Goal: Task Accomplishment & Management: Manage account settings

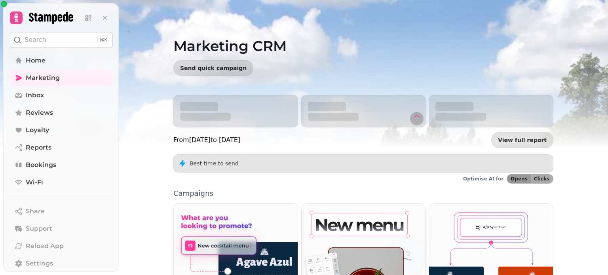
click at [72, 40] on button "Search ⌘K" at bounding box center [61, 40] width 103 height 16
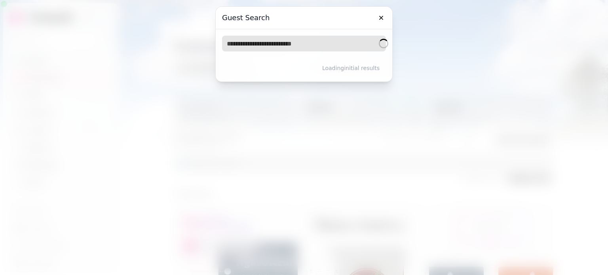
click at [294, 48] on input "text" at bounding box center [304, 44] width 164 height 16
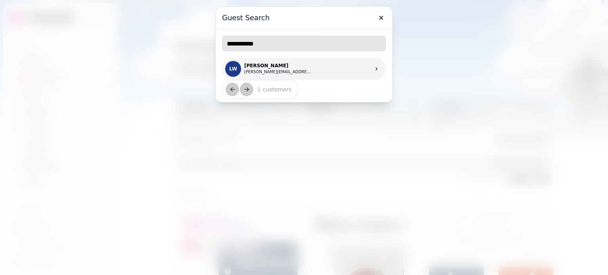
type input "**********"
click at [305, 66] on link "LW [PERSON_NAME] [PERSON_NAME][EMAIL_ADDRESS][DOMAIN_NAME]" at bounding box center [304, 69] width 164 height 22
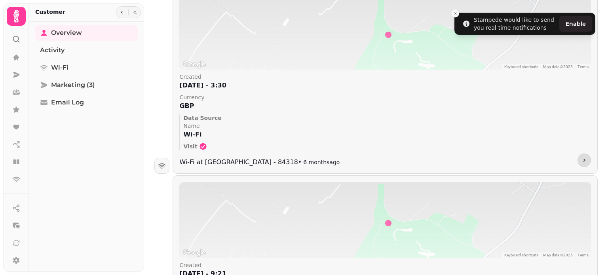
scroll to position [1201, 0]
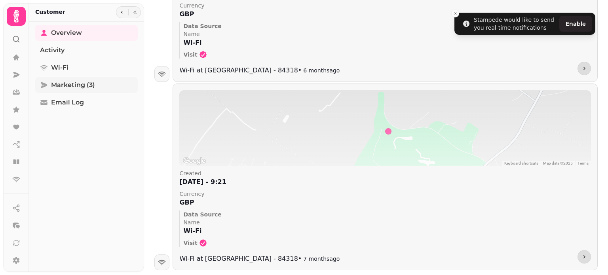
click at [76, 82] on span "Marketing (3)" at bounding box center [73, 85] width 44 height 10
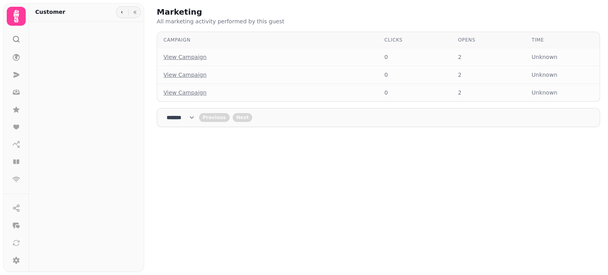
select select "**"
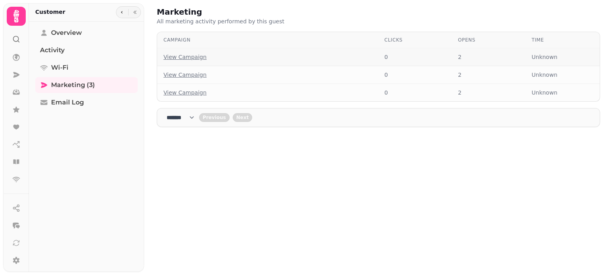
click at [180, 57] on link "View Campaign" at bounding box center [185, 57] width 43 height 8
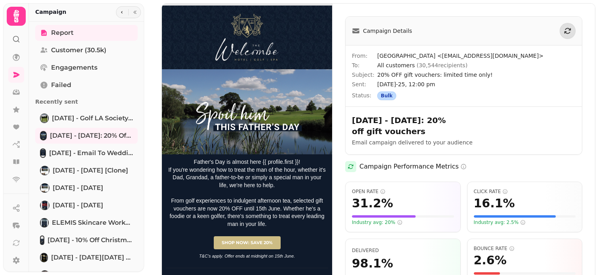
select select "**"
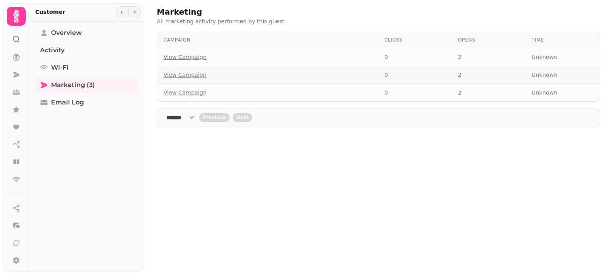
click at [197, 71] on link "View Campaign" at bounding box center [185, 75] width 43 height 8
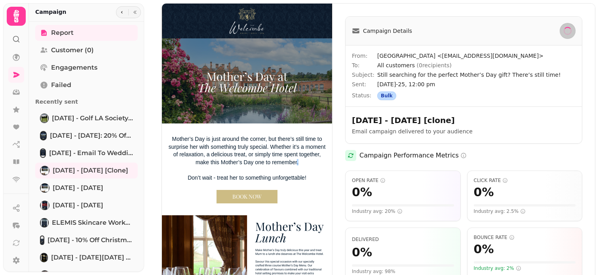
select select "**"
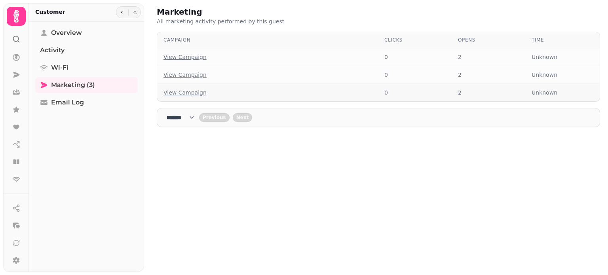
click at [180, 93] on link "View Campaign" at bounding box center [185, 93] width 43 height 8
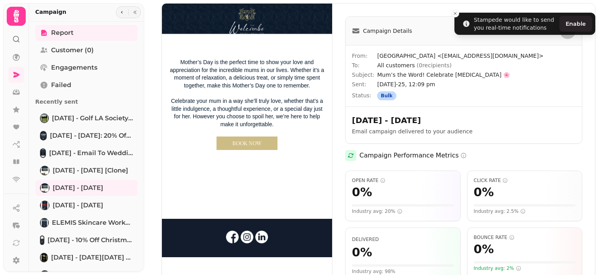
select select "**"
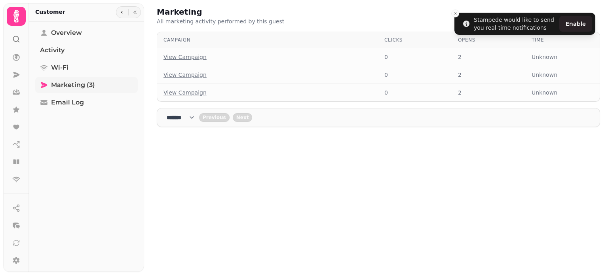
click at [95, 84] on link "Marketing (3)" at bounding box center [86, 85] width 103 height 16
click at [89, 61] on link "Wi-Fi" at bounding box center [86, 68] width 103 height 16
select select "**"
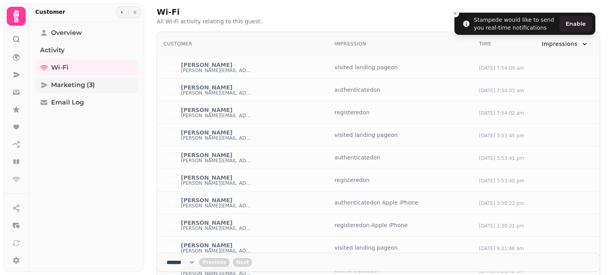
click at [94, 82] on span "Marketing (3)" at bounding box center [73, 85] width 44 height 10
select select "**"
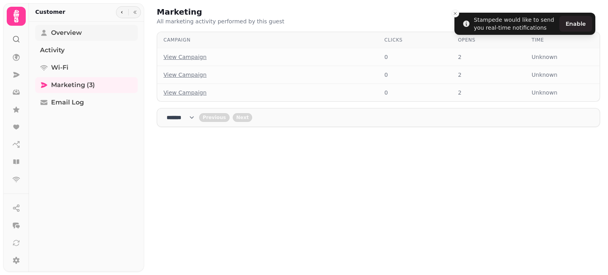
click at [91, 38] on link "Overview" at bounding box center [86, 33] width 103 height 16
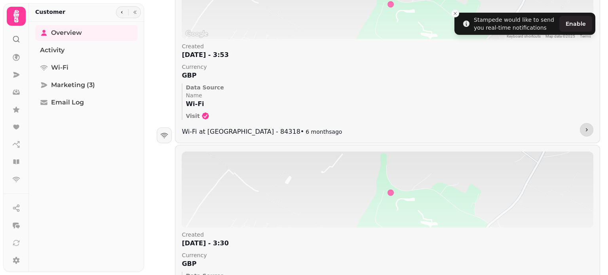
scroll to position [1149, 0]
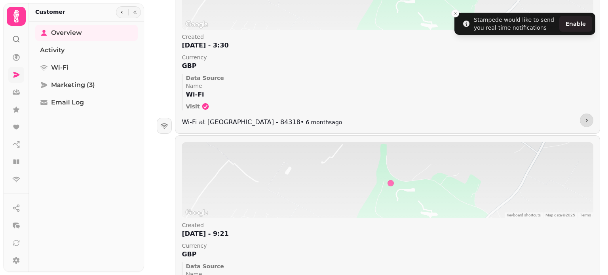
click at [20, 73] on link at bounding box center [16, 75] width 16 height 16
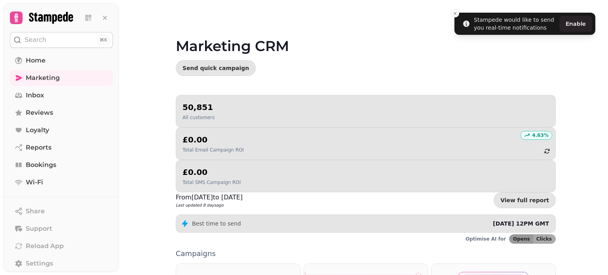
click at [36, 46] on button "Search ⌘K" at bounding box center [61, 40] width 103 height 16
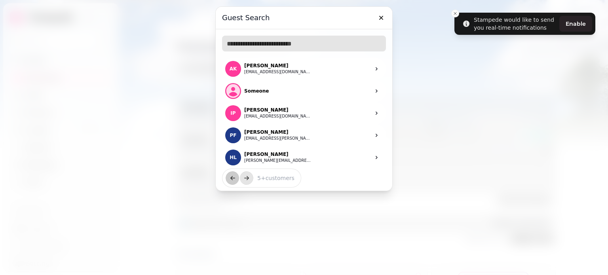
click at [317, 42] on input "text" at bounding box center [304, 44] width 164 height 16
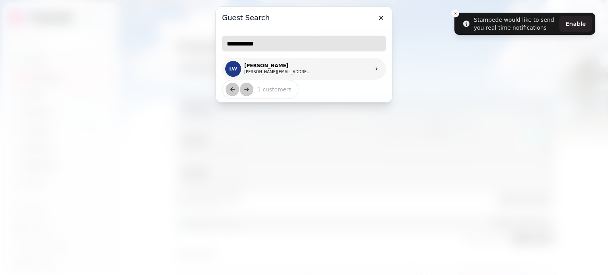
type input "**********"
click at [313, 61] on link "LW [PERSON_NAME] [PERSON_NAME][EMAIL_ADDRESS][DOMAIN_NAME]" at bounding box center [304, 69] width 164 height 22
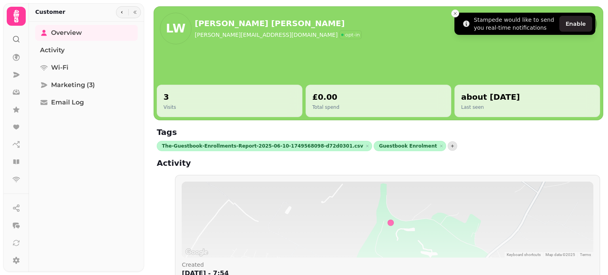
click at [455, 12] on line "Close toast" at bounding box center [455, 13] width 2 height 2
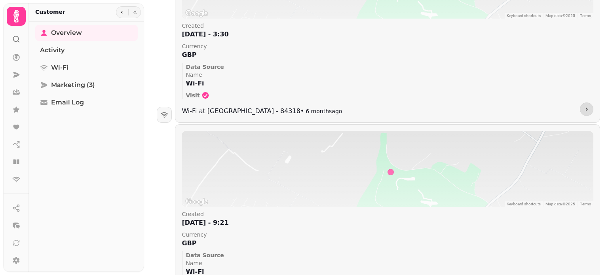
scroll to position [1201, 0]
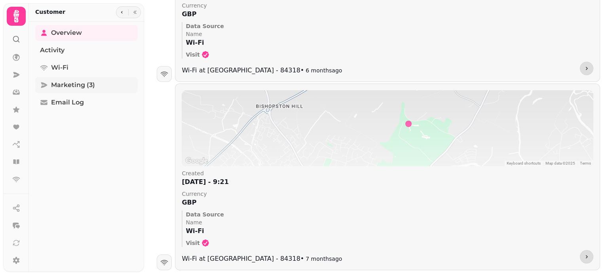
click at [73, 80] on span "Marketing (3)" at bounding box center [73, 85] width 44 height 10
select select "**"
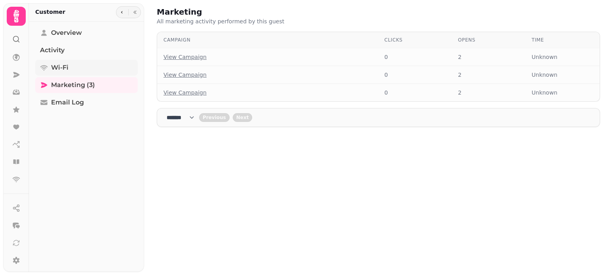
click at [67, 70] on span "Wi-Fi" at bounding box center [59, 68] width 17 height 10
select select "**"
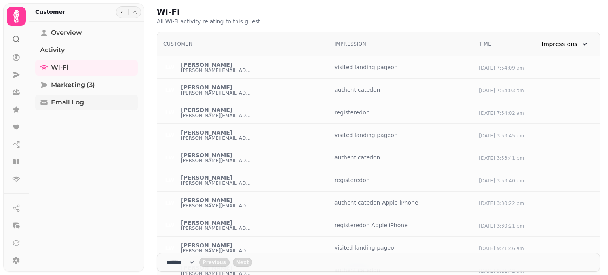
click at [67, 98] on span "Email Log" at bounding box center [67, 103] width 33 height 10
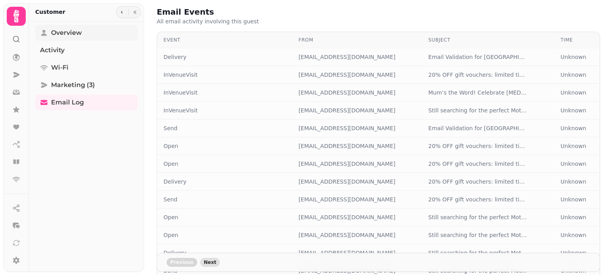
click at [95, 33] on link "Overview" at bounding box center [86, 33] width 103 height 16
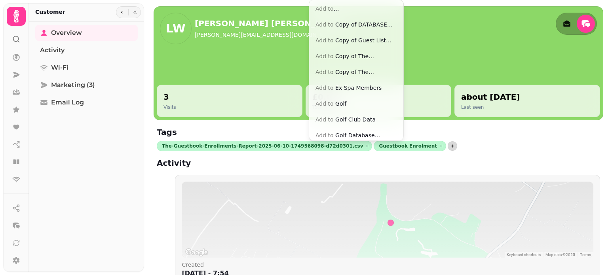
click at [451, 146] on icon "button" at bounding box center [452, 146] width 3 height 3
click at [356, 104] on button "Add to Golf" at bounding box center [356, 104] width 91 height 14
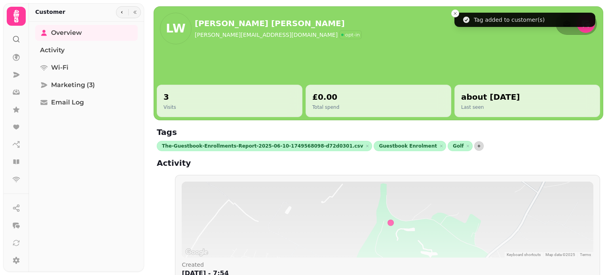
click at [475, 146] on button "button" at bounding box center [480, 146] width 10 height 10
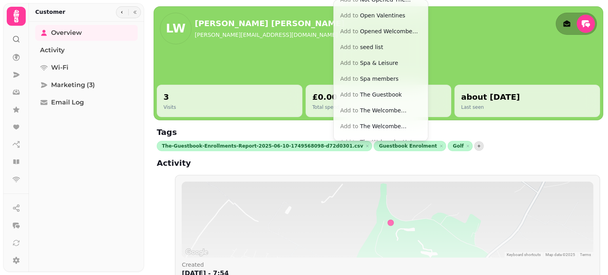
scroll to position [277, 0]
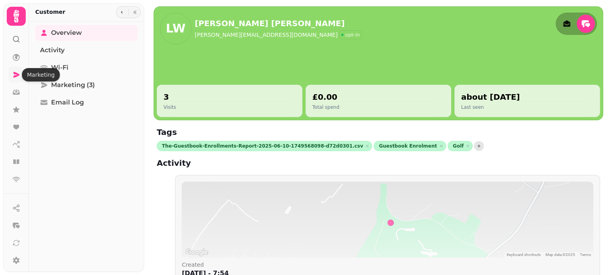
click at [20, 74] on icon at bounding box center [16, 75] width 8 height 8
click at [475, 143] on button "button" at bounding box center [480, 146] width 10 height 10
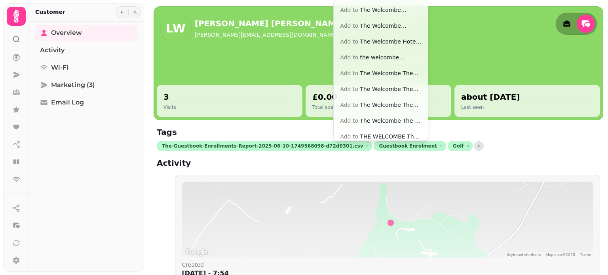
scroll to position [415, 0]
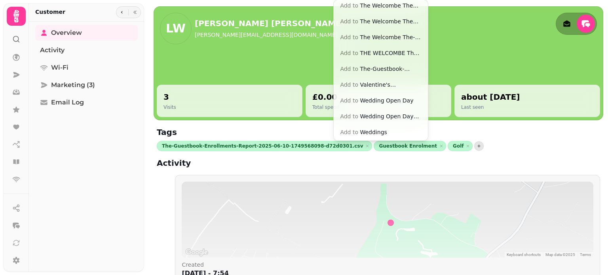
click at [377, 132] on button "Add to Weddings" at bounding box center [381, 132] width 91 height 14
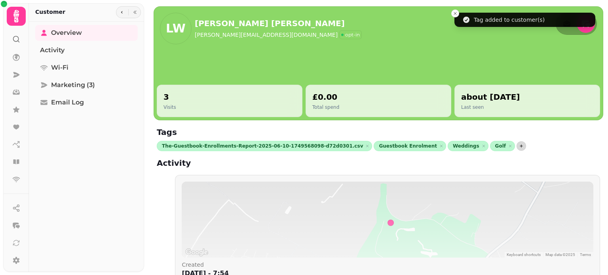
click at [517, 143] on button "button" at bounding box center [522, 146] width 10 height 10
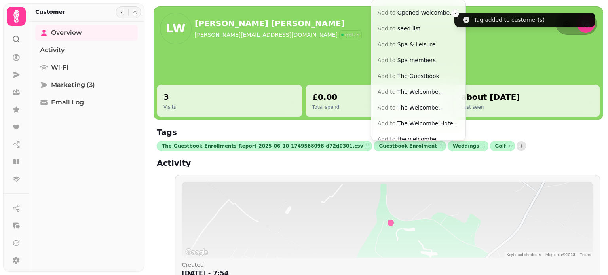
scroll to position [238, 0]
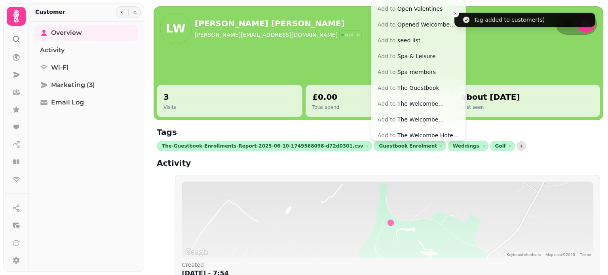
click at [423, 56] on button "Add to Spa & Leisure" at bounding box center [418, 56] width 91 height 14
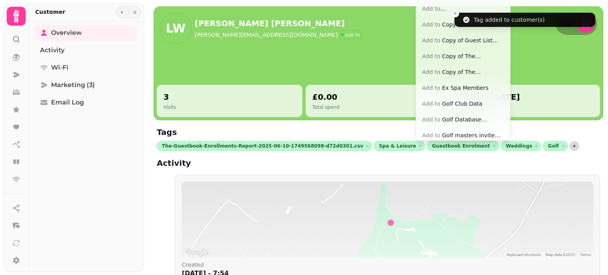
click at [572, 147] on icon "button" at bounding box center [574, 146] width 5 height 5
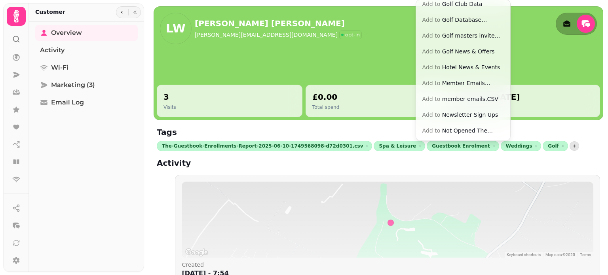
scroll to position [119, 0]
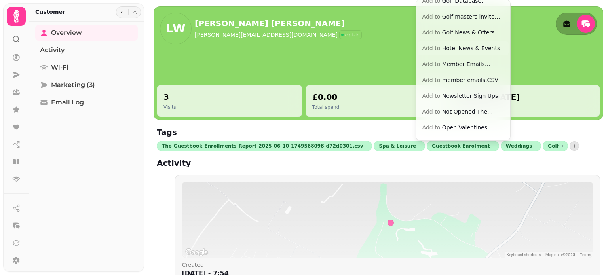
click at [466, 46] on button "Add to Hotel News & Events" at bounding box center [463, 48] width 91 height 14
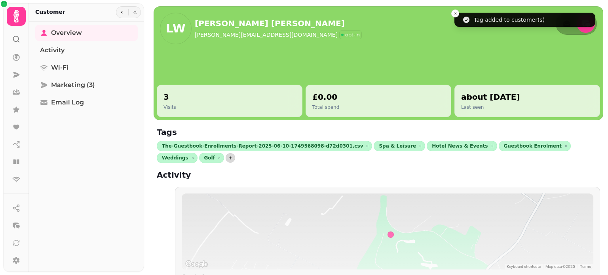
click at [233, 156] on icon "button" at bounding box center [230, 158] width 5 height 5
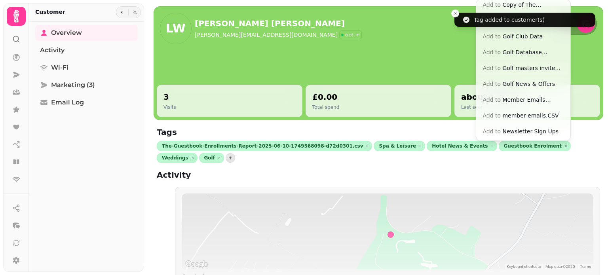
scroll to position [0, 0]
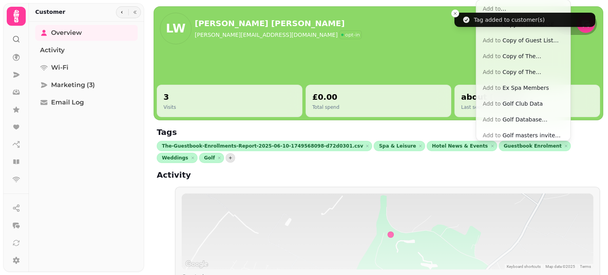
click at [532, 9] on button "Add to Conferences/Corporate Offers" at bounding box center [523, 9] width 91 height 14
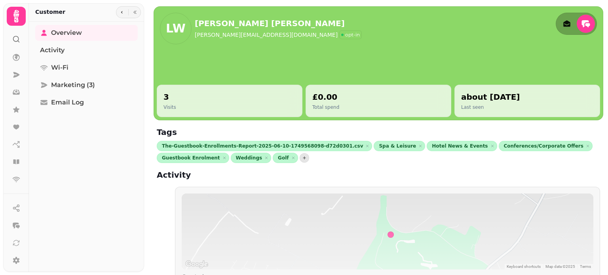
click at [17, 38] on icon at bounding box center [16, 39] width 8 height 8
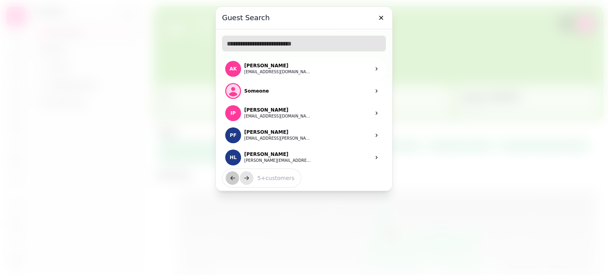
click at [282, 39] on input "text" at bounding box center [304, 44] width 164 height 16
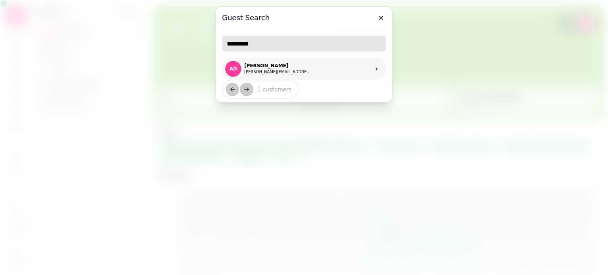
type input "*********"
click at [286, 63] on p "[PERSON_NAME]" at bounding box center [277, 66] width 67 height 6
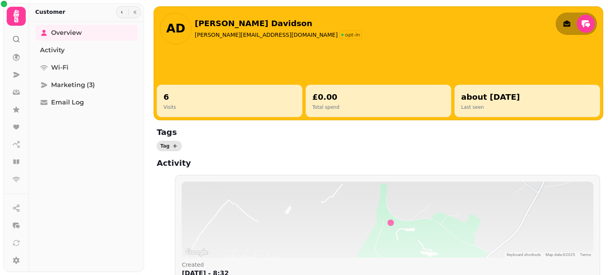
click at [166, 139] on div "Tags Tag" at bounding box center [379, 139] width 444 height 25
click at [165, 144] on span "Tag" at bounding box center [164, 146] width 9 height 5
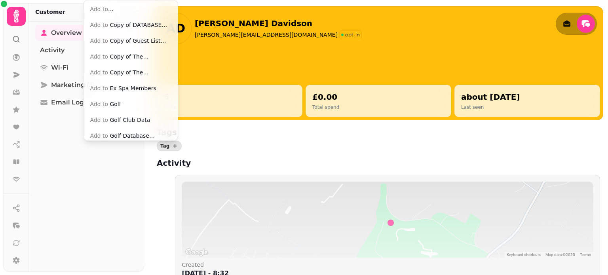
click at [112, 103] on button "Add to Golf" at bounding box center [130, 104] width 91 height 14
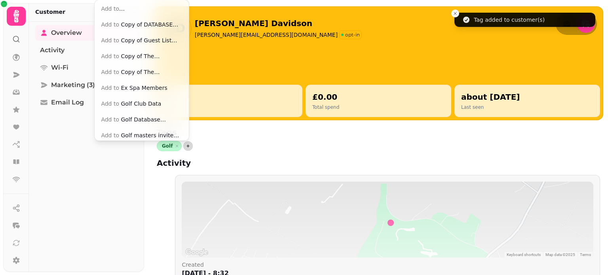
click at [189, 148] on button "button" at bounding box center [188, 146] width 10 height 10
click at [124, 12] on button "Add to Conferences/Corporate Offers" at bounding box center [141, 9] width 91 height 14
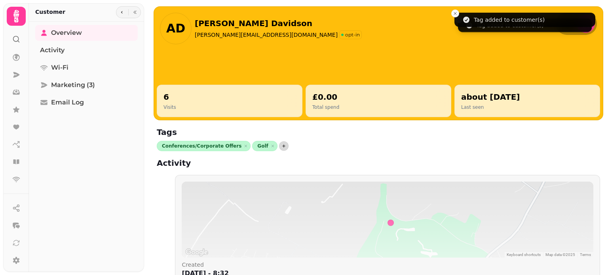
click at [279, 147] on button "button" at bounding box center [284, 146] width 10 height 10
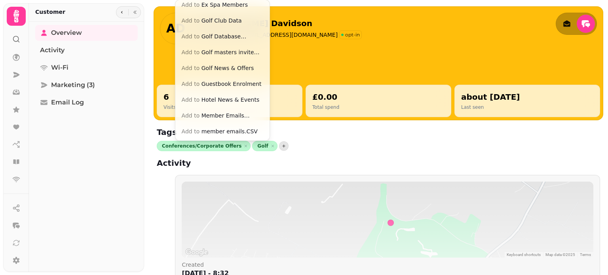
scroll to position [79, 0]
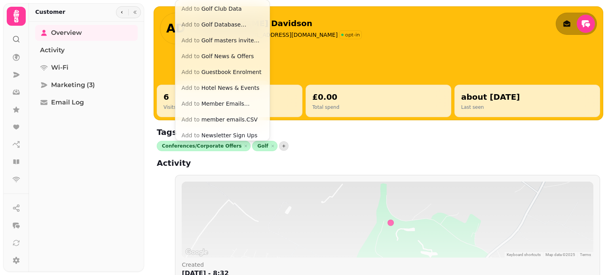
click at [221, 91] on button "Add to Hotel News & Events" at bounding box center [222, 88] width 91 height 14
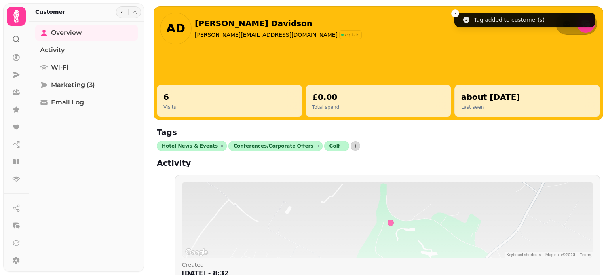
click at [353, 145] on icon "button" at bounding box center [355, 146] width 5 height 5
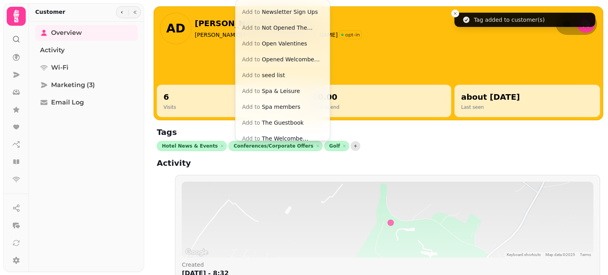
scroll to position [198, 0]
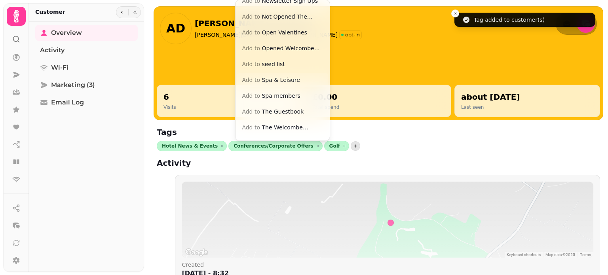
click at [292, 81] on button "Add to Spa & Leisure" at bounding box center [282, 80] width 91 height 14
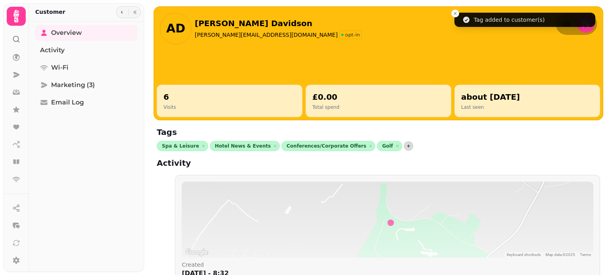
click at [406, 144] on icon "button" at bounding box center [408, 146] width 5 height 5
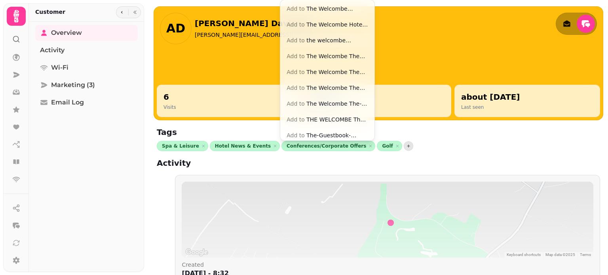
scroll to position [399, 0]
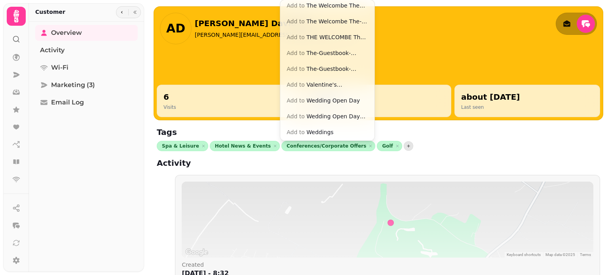
click at [325, 130] on button "Add to Weddings" at bounding box center [327, 132] width 91 height 14
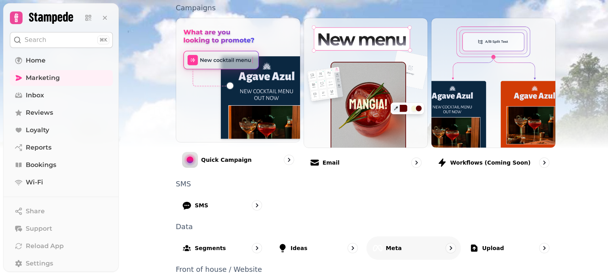
scroll to position [218, 0]
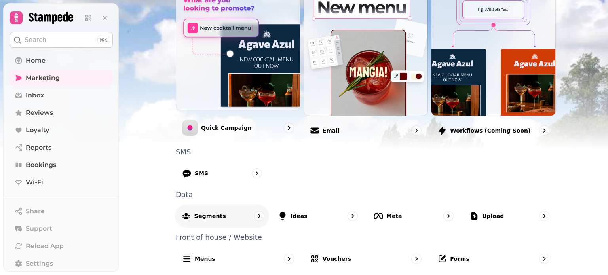
click at [218, 214] on div "Segments" at bounding box center [222, 215] width 95 height 23
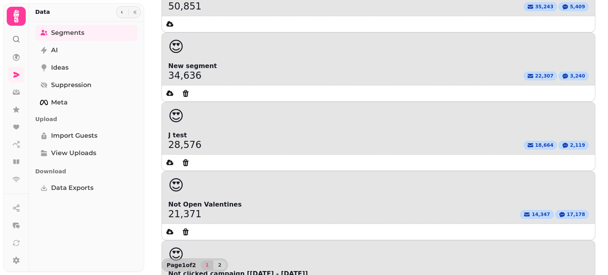
scroll to position [117, 0]
click at [218, 264] on span "2" at bounding box center [220, 265] width 6 height 5
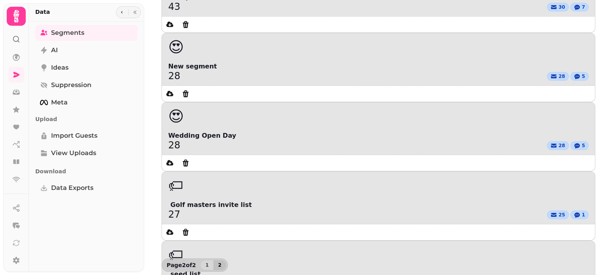
scroll to position [45, 0]
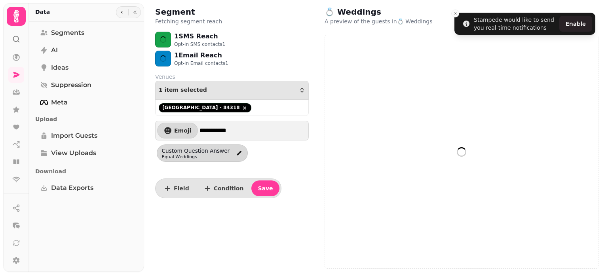
select select "**"
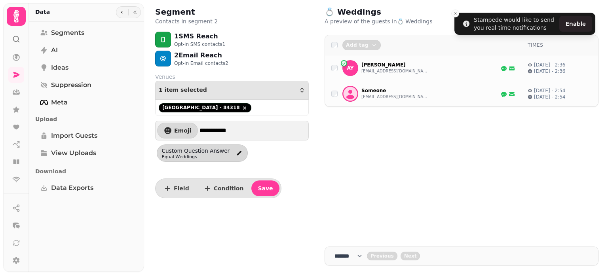
click at [433, 181] on div "Add tag Add customers to tag Conferences/Corporate Offers Copy of DATABASE Enqu…" at bounding box center [462, 136] width 274 height 202
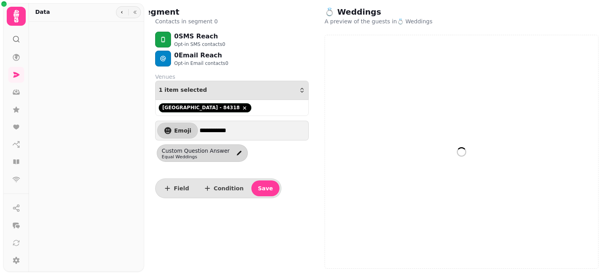
select select "**"
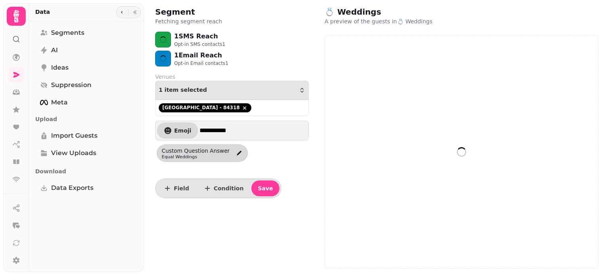
select select "**"
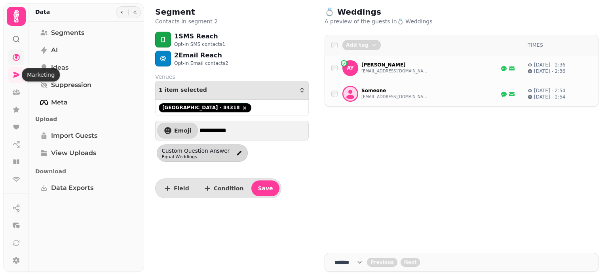
click at [20, 55] on link at bounding box center [16, 58] width 16 height 16
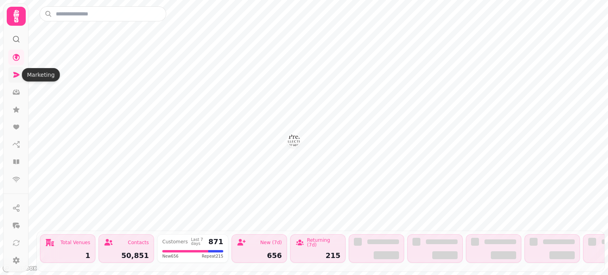
click at [16, 72] on icon at bounding box center [16, 75] width 8 height 8
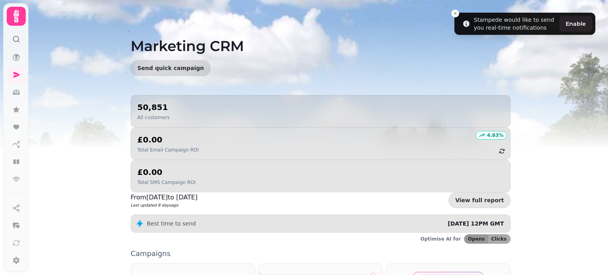
click at [14, 14] on icon at bounding box center [16, 16] width 16 height 16
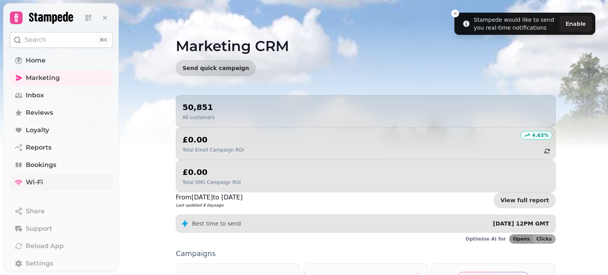
click at [44, 179] on link "Wi-Fi" at bounding box center [61, 183] width 103 height 16
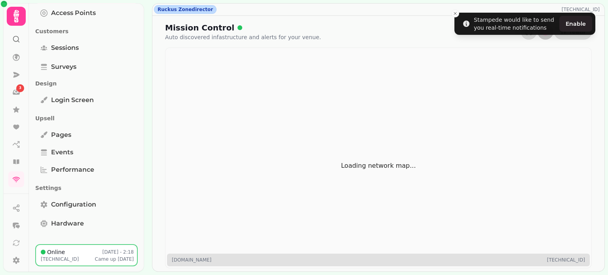
scroll to position [60, 0]
click at [74, 135] on link "Pages" at bounding box center [86, 135] width 103 height 16
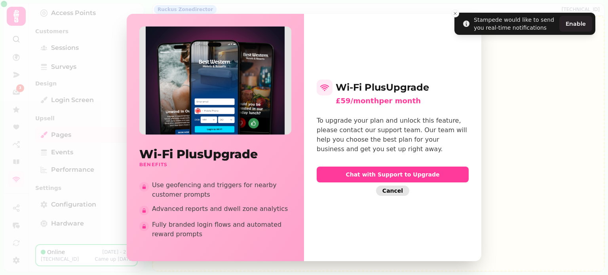
click at [397, 189] on span "Cancel" at bounding box center [393, 191] width 21 height 6
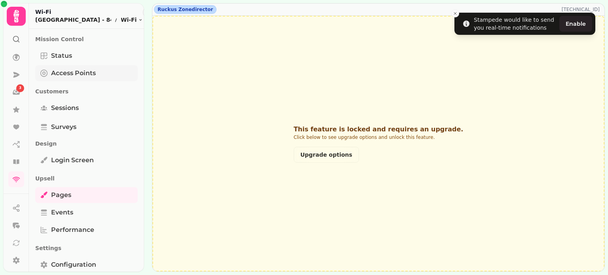
click at [75, 74] on span "Access Points" at bounding box center [73, 74] width 45 height 10
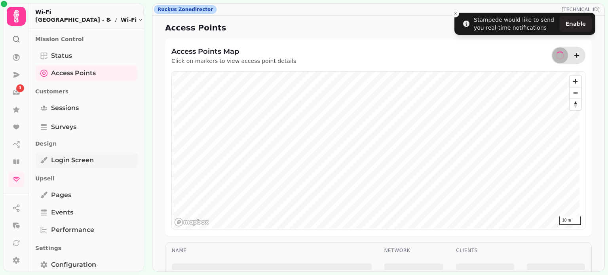
click at [89, 158] on span "Login screen" at bounding box center [72, 161] width 43 height 10
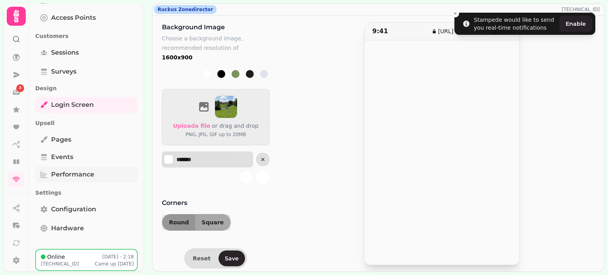
scroll to position [60, 0]
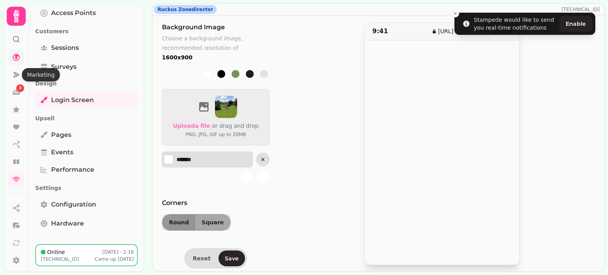
click at [17, 50] on link at bounding box center [16, 58] width 16 height 16
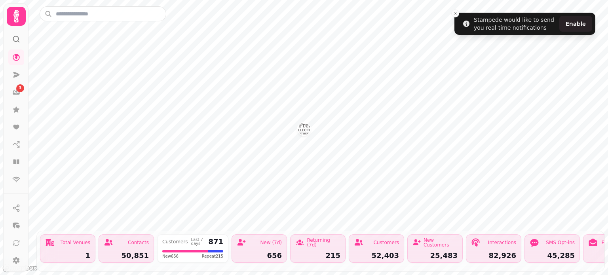
click at [306, 131] on img "Welcombe Hotel - 84318" at bounding box center [304, 129] width 12 height 12
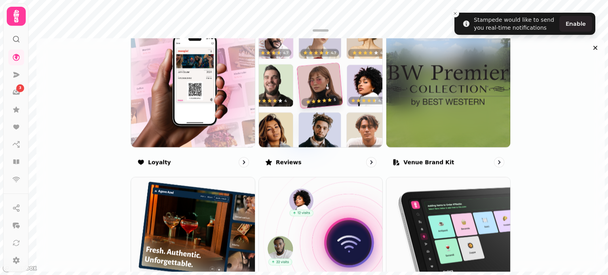
scroll to position [588, 0]
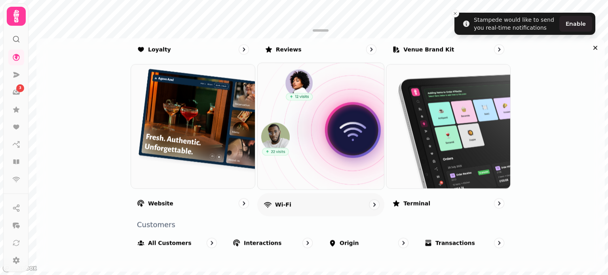
click at [303, 206] on div "Wi-Fi" at bounding box center [320, 204] width 127 height 23
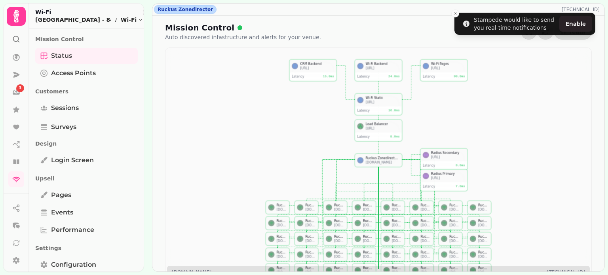
drag, startPoint x: 202, startPoint y: 165, endPoint x: 206, endPoint y: 140, distance: 24.8
click at [206, 140] on div "Wi-Fi Static wifi.proxy.stampede.ai Latency 16.0 ms CRM Backend morpheus.stampe…" at bounding box center [379, 164] width 426 height 233
click at [87, 263] on span "Configuration" at bounding box center [73, 265] width 45 height 10
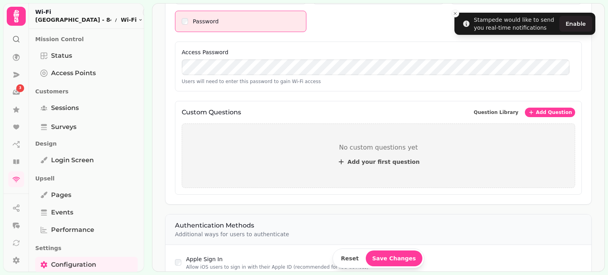
scroll to position [396, 0]
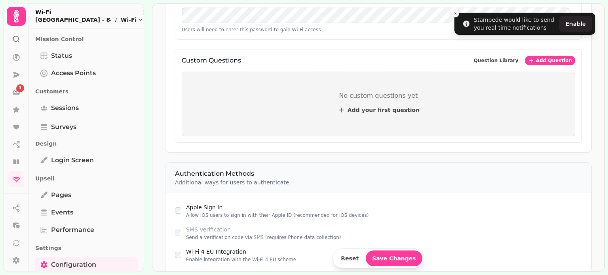
click at [378, 127] on div "No custom questions yet Add your first question" at bounding box center [379, 104] width 394 height 65
click at [561, 58] on span "Add Question" at bounding box center [554, 60] width 36 height 5
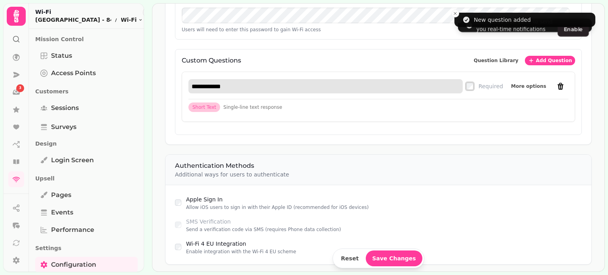
click at [265, 81] on input "**********" at bounding box center [326, 86] width 275 height 14
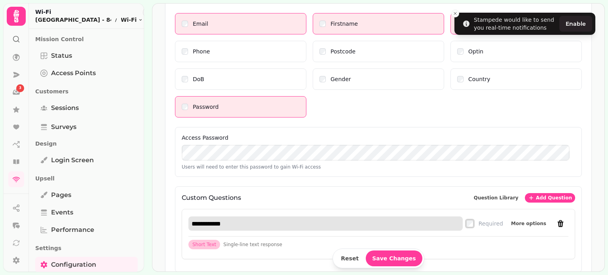
scroll to position [277, 0]
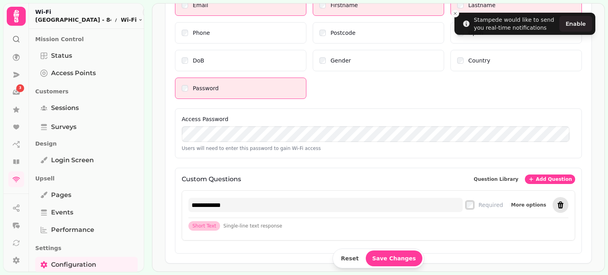
click at [558, 202] on icon "remove" at bounding box center [561, 205] width 6 height 7
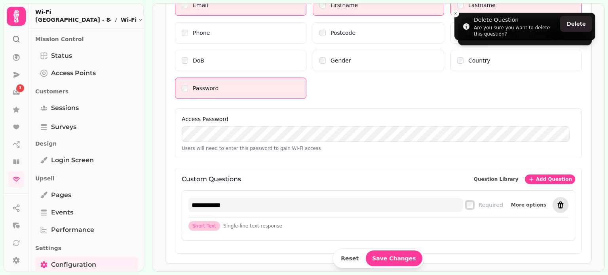
click at [558, 203] on icon "remove" at bounding box center [561, 205] width 6 height 7
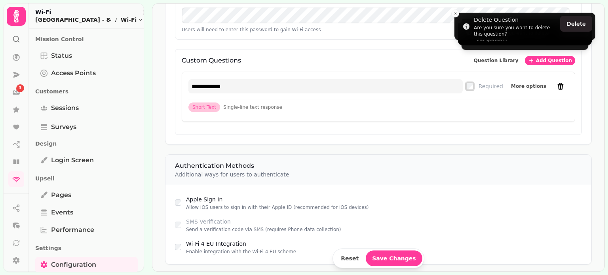
scroll to position [357, 0]
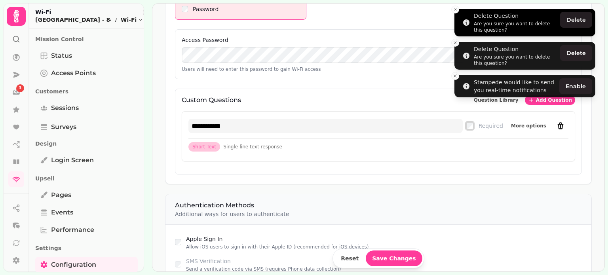
click at [578, 19] on button "Delete" at bounding box center [577, 20] width 32 height 16
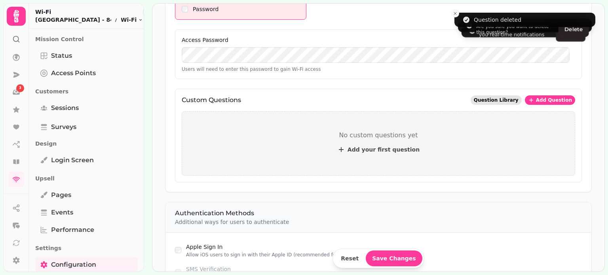
click at [493, 98] on span "Question Library" at bounding box center [496, 100] width 45 height 5
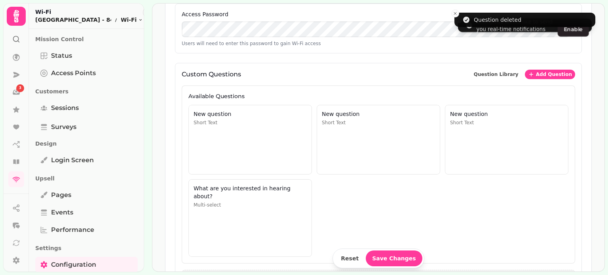
scroll to position [396, 0]
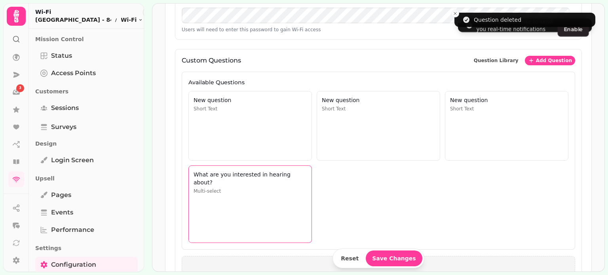
click at [265, 192] on div "What are you interested in hearing about? Multi-select" at bounding box center [251, 205] width 124 height 78
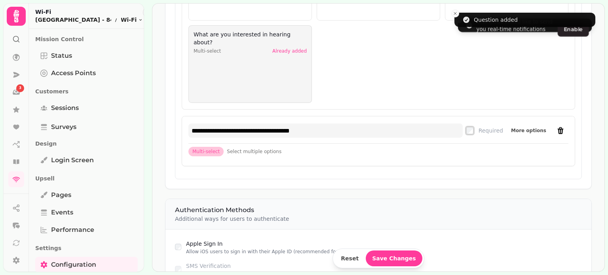
scroll to position [555, 0]
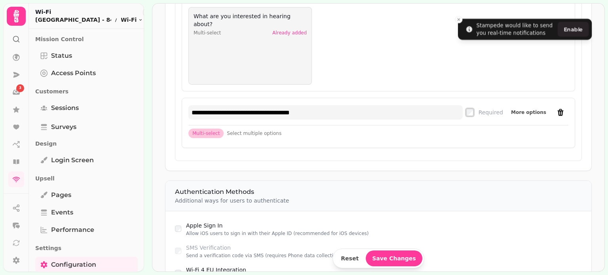
click at [240, 131] on span "Select multiple options" at bounding box center [254, 133] width 55 height 6
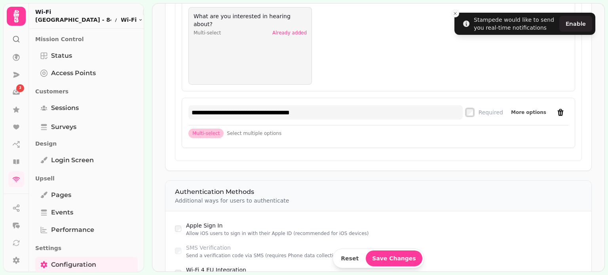
click at [209, 133] on span "Multi-select" at bounding box center [206, 133] width 27 height 6
click at [261, 131] on span "Select multiple options" at bounding box center [254, 133] width 55 height 6
click at [525, 111] on span "More options" at bounding box center [528, 112] width 35 height 5
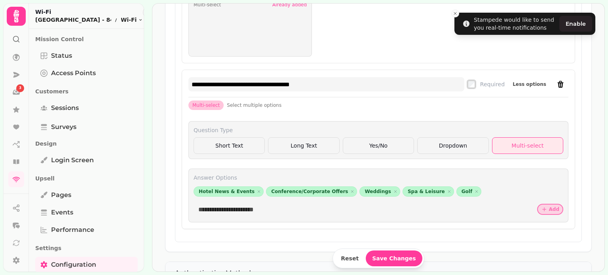
scroll to position [594, 0]
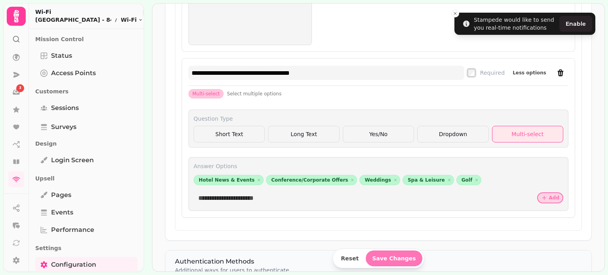
click at [393, 259] on span "Save Changes" at bounding box center [394, 259] width 44 height 6
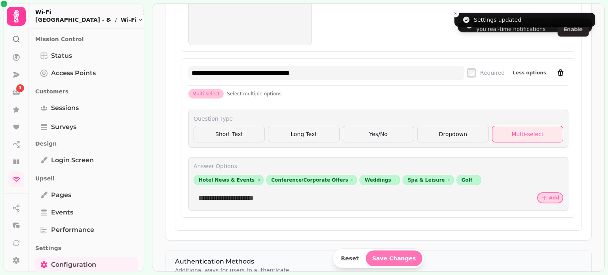
click at [395, 258] on span "Save Changes" at bounding box center [394, 259] width 44 height 6
click at [68, 162] on span "Login screen" at bounding box center [72, 161] width 43 height 10
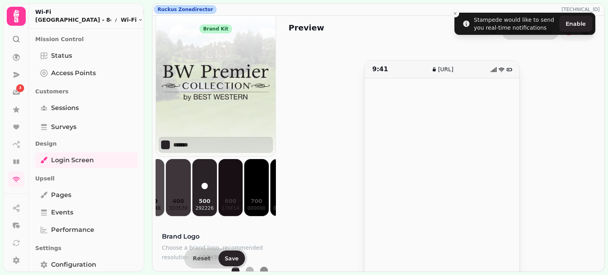
scroll to position [0, 78]
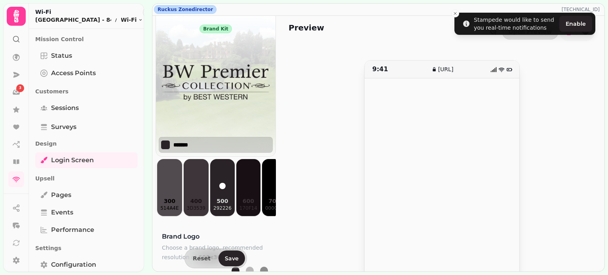
click at [185, 146] on input "*******" at bounding box center [201, 145] width 55 height 8
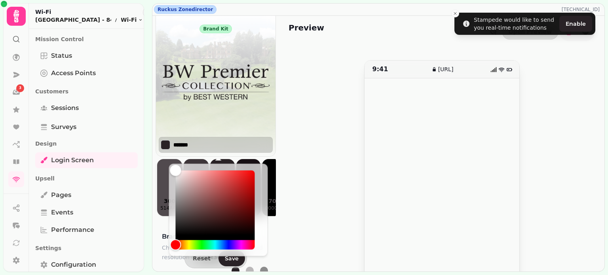
click at [213, 137] on div "*******" at bounding box center [216, 145] width 114 height 16
click at [209, 132] on img at bounding box center [216, 82] width 120 height 99
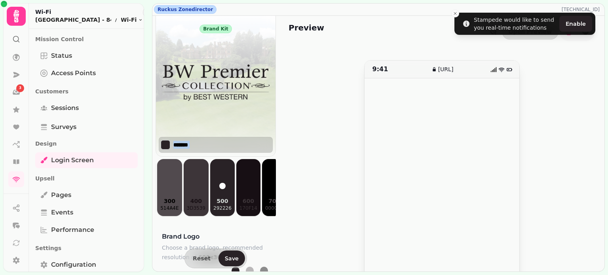
click at [199, 144] on input "*******" at bounding box center [201, 145] width 55 height 8
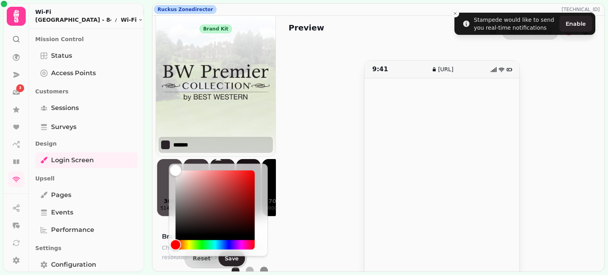
click at [199, 144] on input "*******" at bounding box center [201, 145] width 55 height 8
paste input
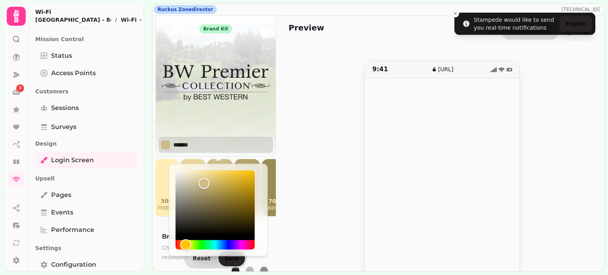
click at [214, 128] on img at bounding box center [216, 82] width 120 height 99
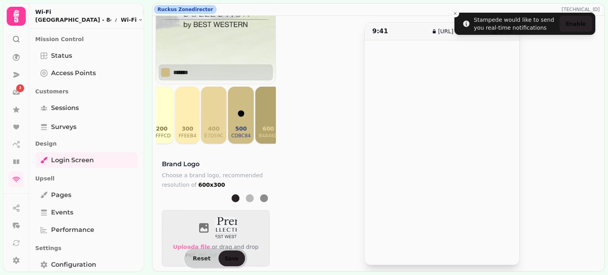
scroll to position [198, 0]
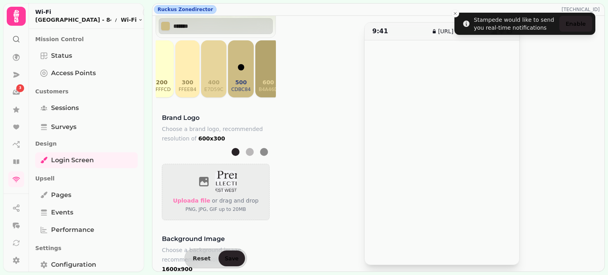
click at [265, 123] on h3 "Brand logo" at bounding box center [216, 118] width 108 height 10
click at [233, 156] on div at bounding box center [236, 152] width 8 height 8
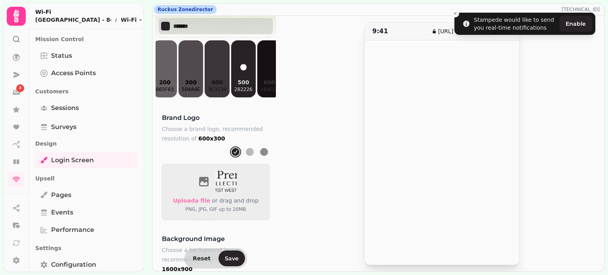
click at [244, 158] on div at bounding box center [249, 152] width 11 height 11
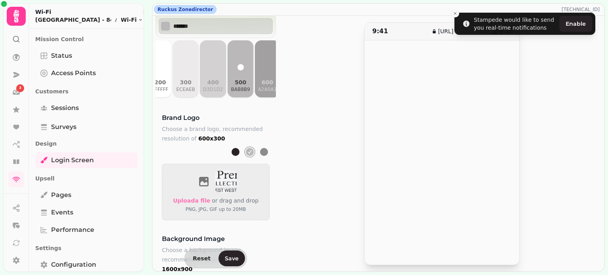
click at [265, 156] on div at bounding box center [264, 152] width 8 height 8
click at [231, 67] on div "500 bab8b9" at bounding box center [240, 77] width 19 height 32
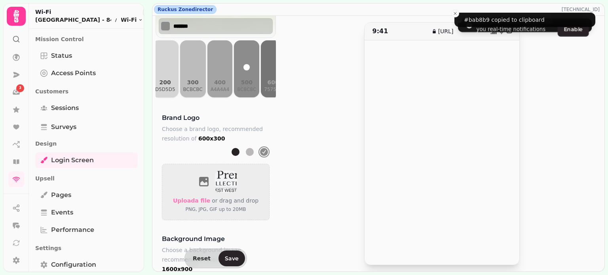
click at [185, 20] on div "*******" at bounding box center [216, 26] width 114 height 16
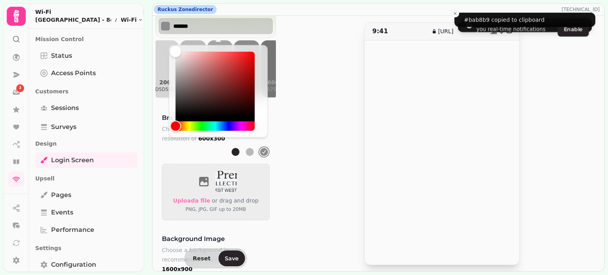
click at [184, 27] on input "*******" at bounding box center [201, 26] width 55 height 8
paste input
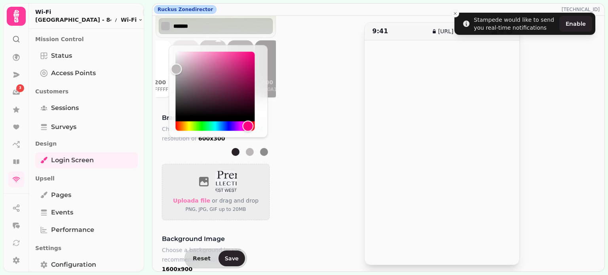
click at [219, 25] on input "*******" at bounding box center [201, 26] width 55 height 8
paste input
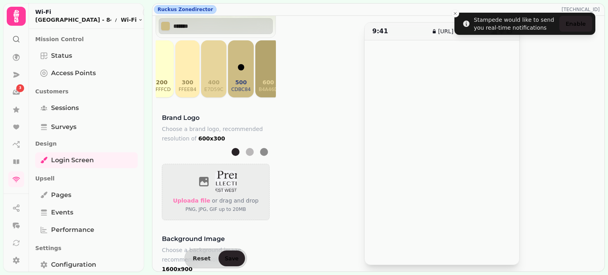
type input "*******"
click at [295, 133] on div "9:41 wifi.stampede.ai" at bounding box center [442, 143] width 307 height 243
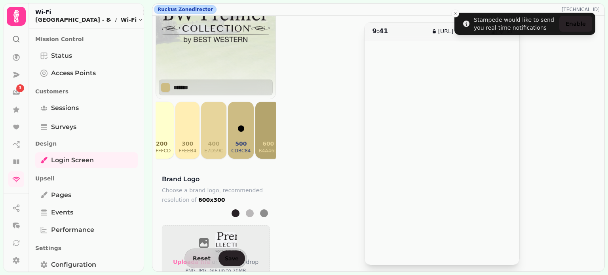
scroll to position [40, 0]
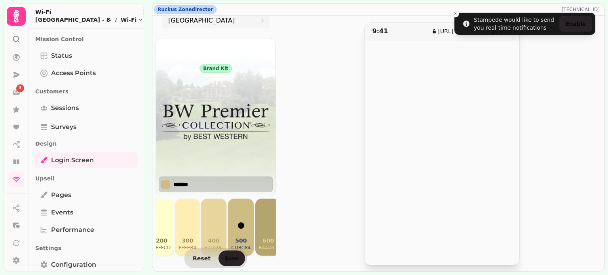
click at [235, 179] on div "*******" at bounding box center [216, 185] width 114 height 16
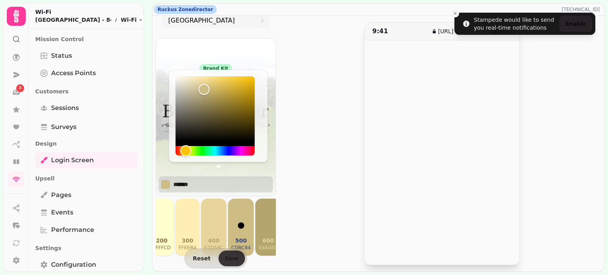
click at [232, 263] on button "Save" at bounding box center [232, 259] width 27 height 16
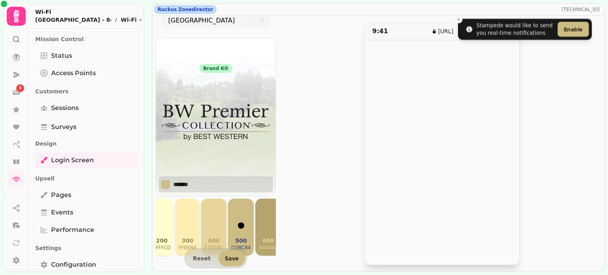
click at [61, 138] on p "Design" at bounding box center [86, 144] width 103 height 14
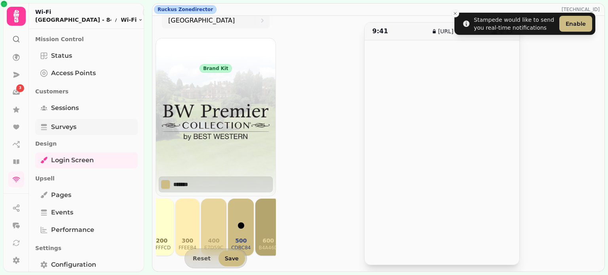
click at [68, 130] on span "Surveys" at bounding box center [63, 127] width 25 height 10
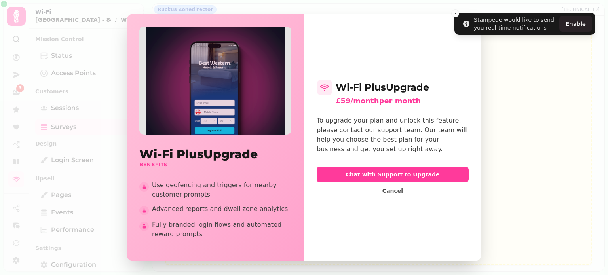
click at [68, 166] on div "Wi-Fi Plus Upgrade Benefits Use geofencing and triggers for nearby customer pro…" at bounding box center [304, 137] width 608 height 275
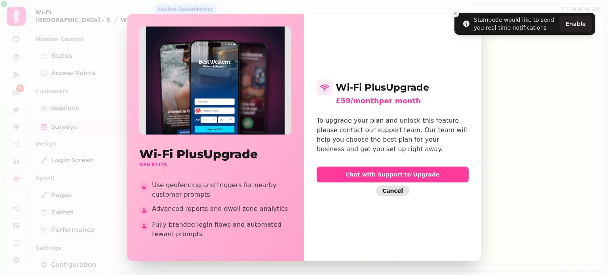
click at [395, 189] on span "Cancel" at bounding box center [393, 191] width 21 height 6
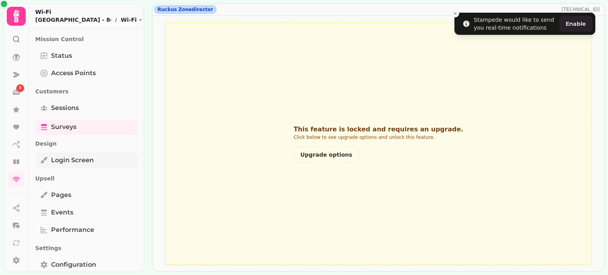
click at [76, 160] on span "Login screen" at bounding box center [72, 161] width 43 height 10
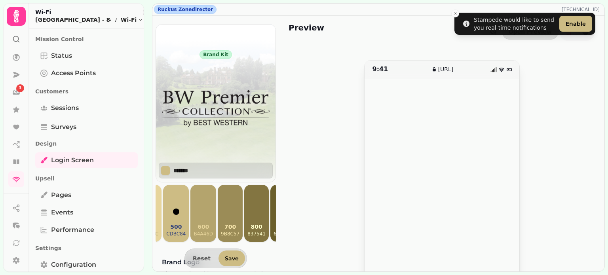
click at [217, 52] on div "Brand kit" at bounding box center [216, 54] width 32 height 9
click at [216, 127] on img at bounding box center [216, 108] width 120 height 99
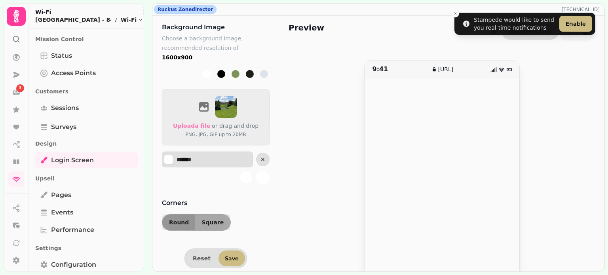
scroll to position [252, 0]
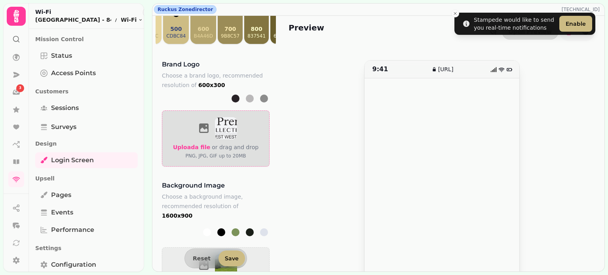
click at [187, 151] on span "Upload a file" at bounding box center [191, 147] width 37 height 6
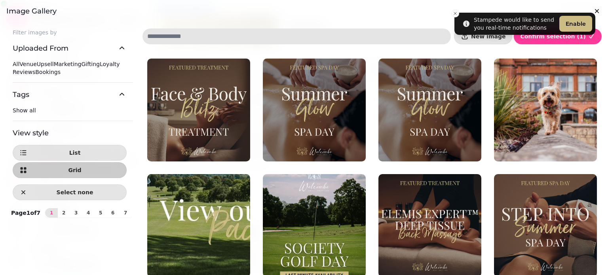
click at [27, 67] on span "Venue" at bounding box center [27, 64] width 17 height 6
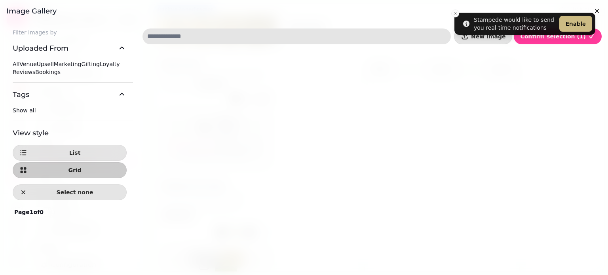
click at [19, 67] on span "All" at bounding box center [16, 64] width 7 height 6
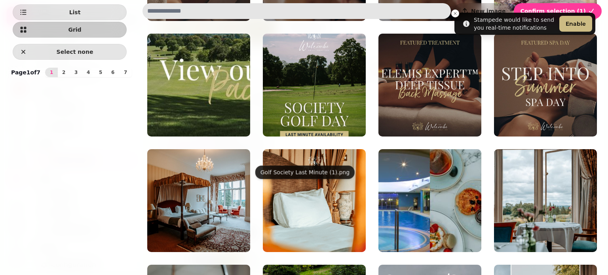
scroll to position [0, 0]
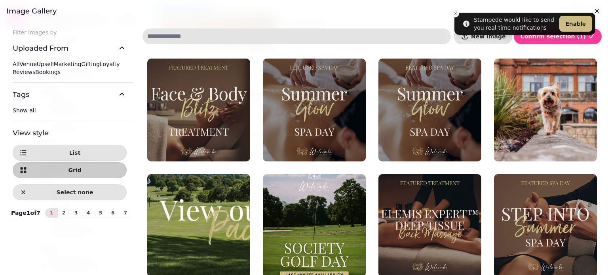
click at [246, 38] on input at bounding box center [297, 37] width 309 height 16
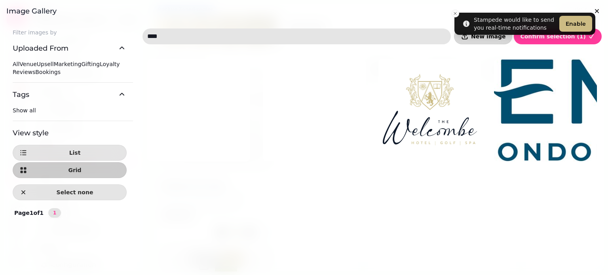
type input "****"
click at [505, 44] on button "New image" at bounding box center [483, 37] width 58 height 16
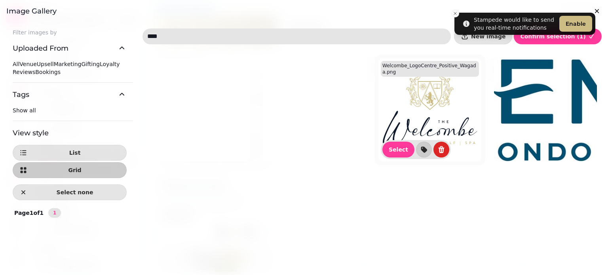
click at [418, 111] on img at bounding box center [430, 110] width 103 height 103
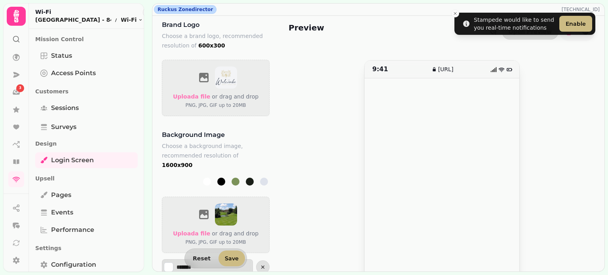
scroll to position [370, 0]
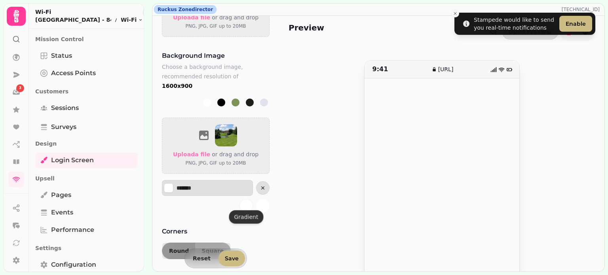
click at [244, 203] on icon "gradient" at bounding box center [246, 206] width 6 height 6
click at [260, 206] on button "gradient" at bounding box center [262, 205] width 13 height 13
click at [192, 186] on input "*******" at bounding box center [204, 188] width 55 height 8
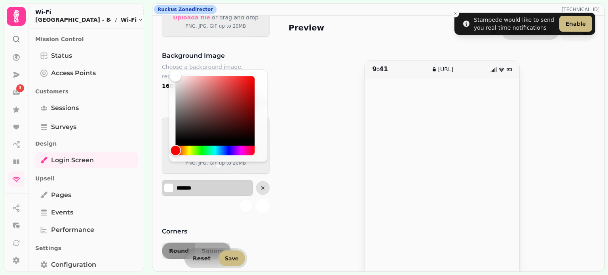
click at [196, 184] on input "*******" at bounding box center [204, 188] width 55 height 8
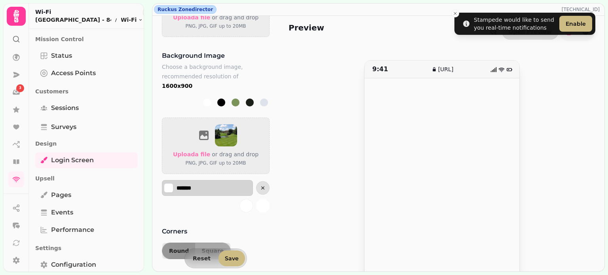
click at [196, 184] on input "*******" at bounding box center [204, 188] width 55 height 8
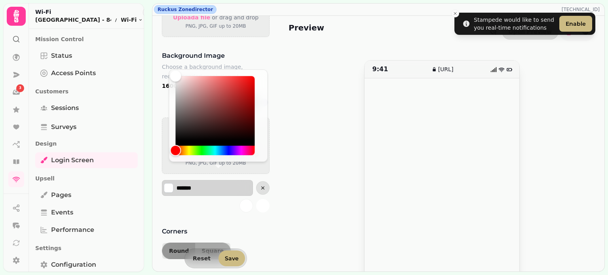
click at [196, 184] on input "*******" at bounding box center [204, 188] width 55 height 8
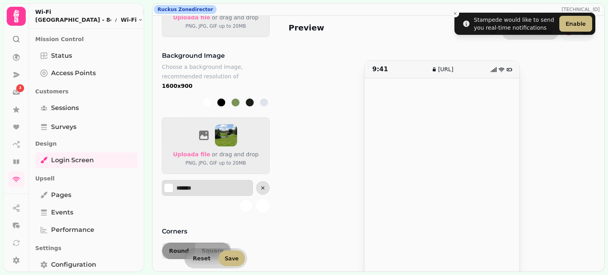
click at [189, 204] on div "*******" at bounding box center [216, 196] width 108 height 32
click at [256, 195] on button "cancel" at bounding box center [262, 187] width 13 height 13
click at [248, 201] on button "gradient" at bounding box center [246, 205] width 13 height 13
click at [257, 202] on button "gradient" at bounding box center [262, 205] width 13 height 13
click at [260, 203] on icon "gradient" at bounding box center [263, 206] width 6 height 6
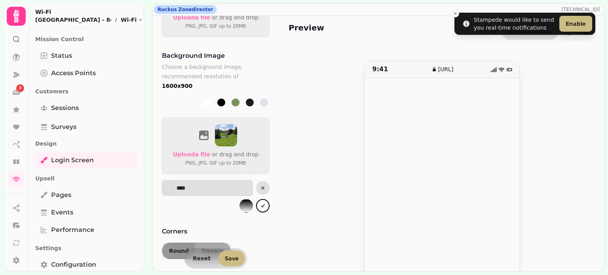
click at [263, 203] on icon "gradient" at bounding box center [263, 206] width 6 height 6
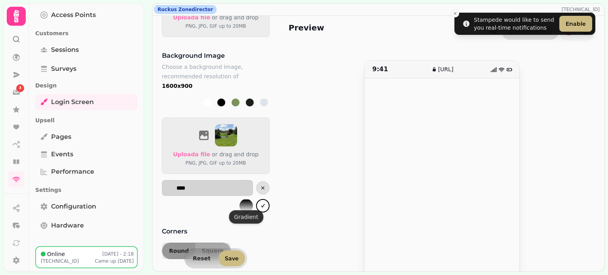
scroll to position [60, 0]
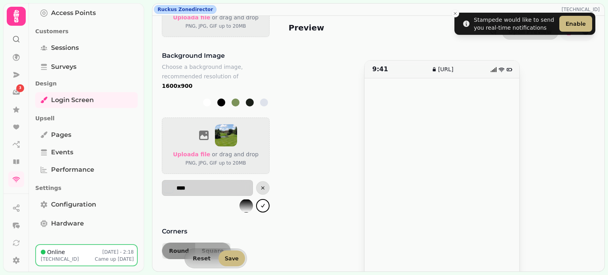
click at [202, 184] on input "****" at bounding box center [204, 188] width 55 height 8
click at [203, 199] on div "*******" at bounding box center [216, 196] width 108 height 32
click at [247, 199] on button "gradient" at bounding box center [246, 205] width 13 height 13
click at [218, 99] on div at bounding box center [221, 103] width 8 height 8
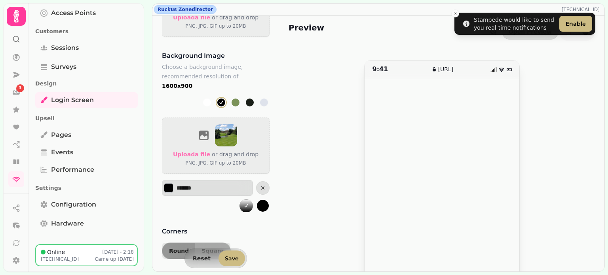
click at [216, 101] on div at bounding box center [221, 102] width 11 height 11
click at [195, 185] on input "*******" at bounding box center [204, 188] width 55 height 8
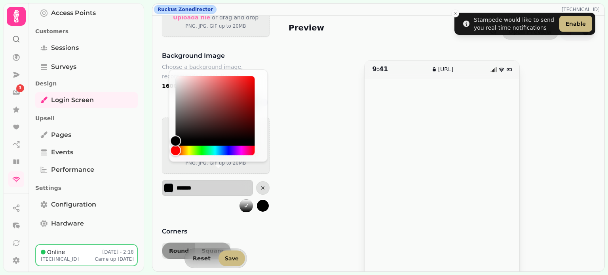
click at [195, 185] on input "*******" at bounding box center [204, 188] width 55 height 8
type input "*******"
click at [206, 199] on div "*******" at bounding box center [216, 196] width 108 height 32
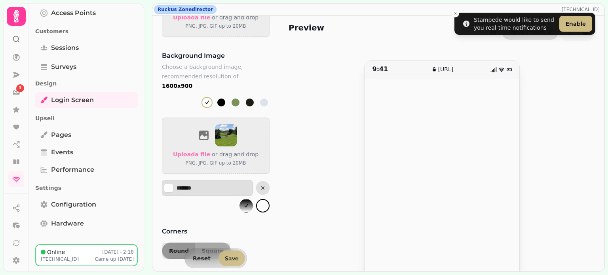
click at [234, 260] on span "Save" at bounding box center [232, 259] width 14 height 6
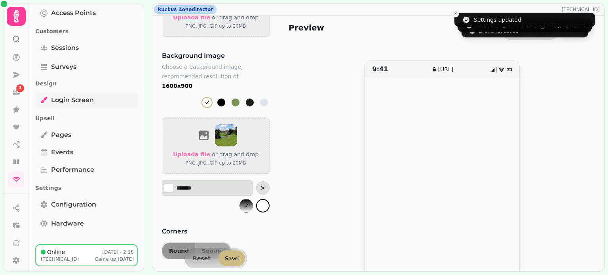
click at [75, 98] on span "Login screen" at bounding box center [72, 100] width 43 height 10
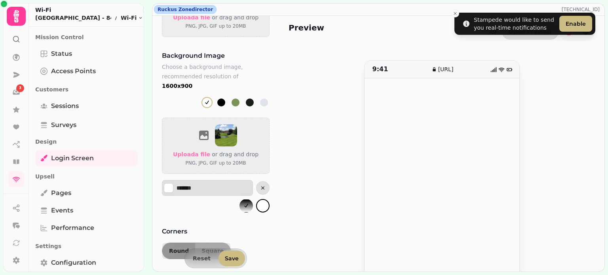
scroll to position [0, 0]
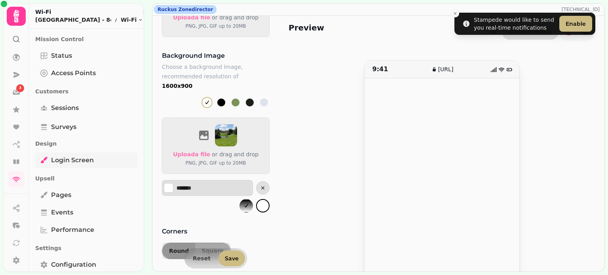
click at [88, 162] on span "Login screen" at bounding box center [72, 161] width 43 height 10
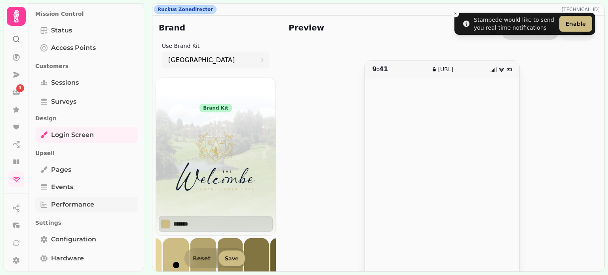
scroll to position [60, 0]
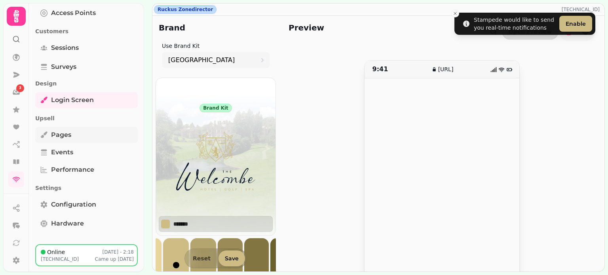
click at [55, 134] on span "Pages" at bounding box center [61, 135] width 20 height 10
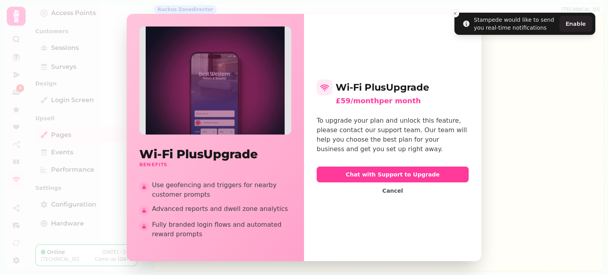
click at [68, 98] on div "Wi-Fi Plus Upgrade Benefits Use geofencing and triggers for nearby customer pro…" at bounding box center [304, 137] width 608 height 275
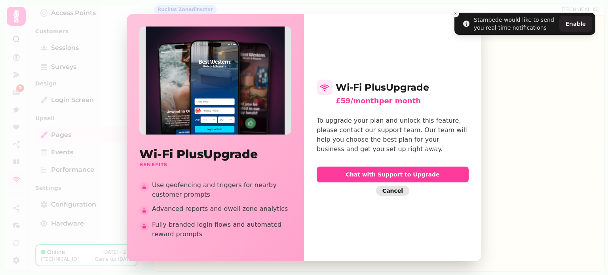
click at [401, 191] on span "Cancel" at bounding box center [393, 191] width 21 height 6
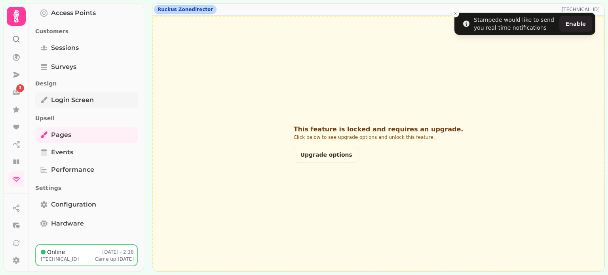
click at [81, 99] on span "Login screen" at bounding box center [72, 100] width 43 height 10
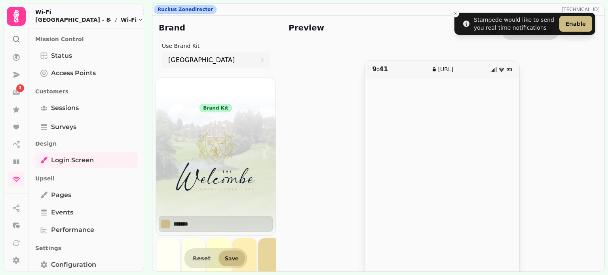
click at [18, 20] on icon at bounding box center [16, 16] width 16 height 16
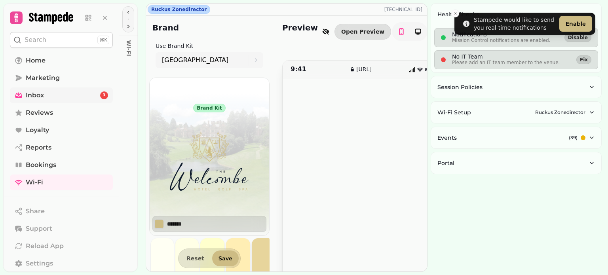
click at [43, 95] on span "Inbox" at bounding box center [35, 96] width 18 height 10
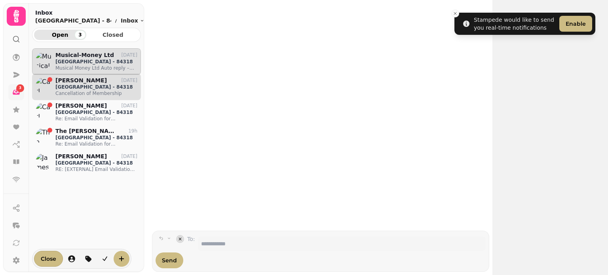
scroll to position [208, 103]
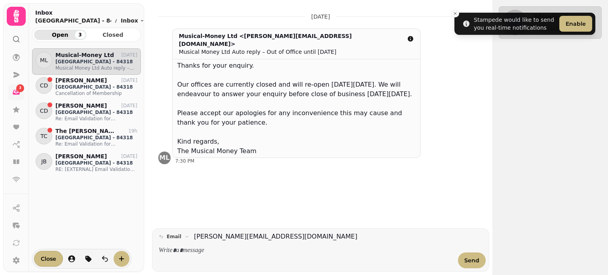
click at [15, 11] on icon at bounding box center [16, 16] width 6 height 13
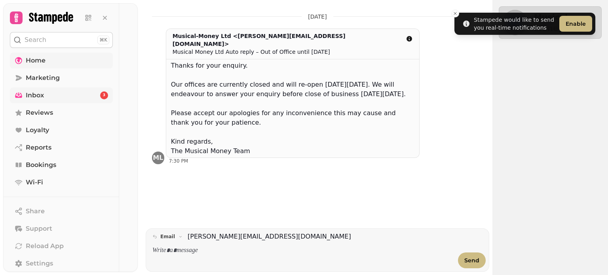
click at [34, 61] on span "Home" at bounding box center [36, 61] width 20 height 10
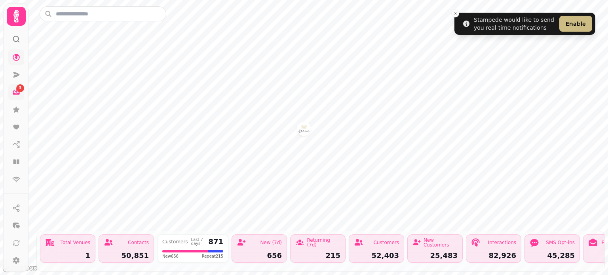
click at [14, 19] on icon at bounding box center [16, 16] width 6 height 13
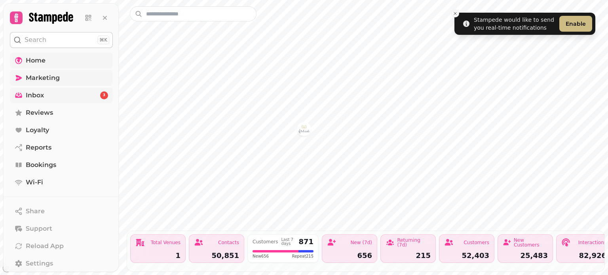
click at [28, 80] on span "Marketing" at bounding box center [43, 78] width 34 height 10
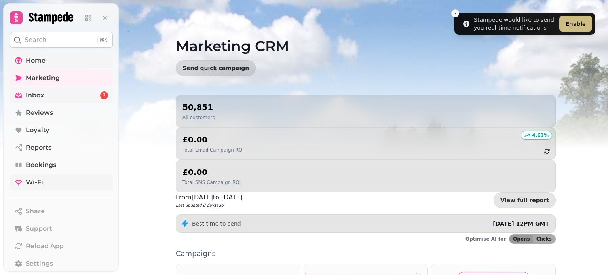
click at [52, 185] on link "Wi-Fi" at bounding box center [61, 183] width 103 height 16
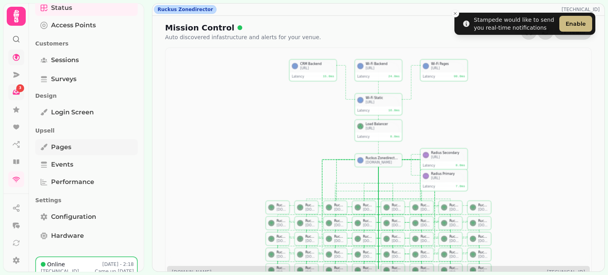
scroll to position [60, 0]
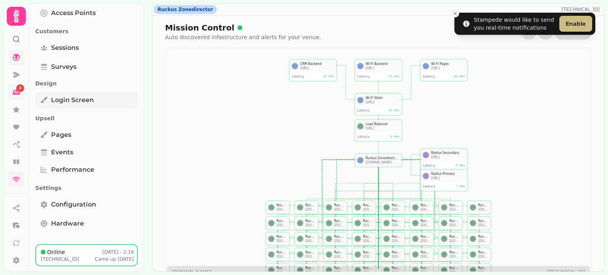
click at [86, 93] on link "Login screen" at bounding box center [86, 100] width 103 height 16
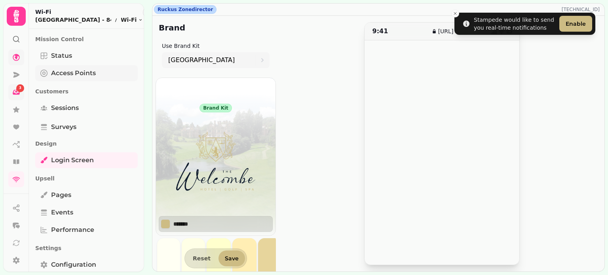
click at [88, 77] on span "Access Points" at bounding box center [73, 74] width 45 height 10
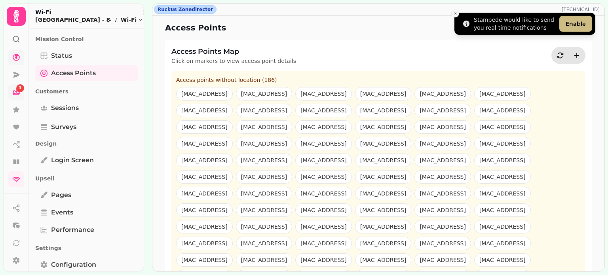
click at [456, 16] on button "Close toast" at bounding box center [456, 14] width 8 height 8
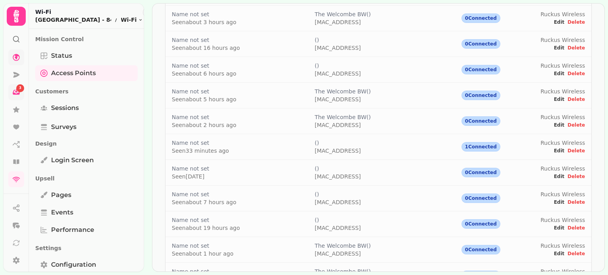
scroll to position [1941, 0]
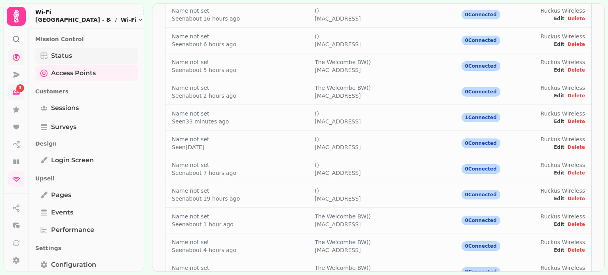
click at [54, 55] on span "Status" at bounding box center [61, 56] width 21 height 10
